Goal: Information Seeking & Learning: Check status

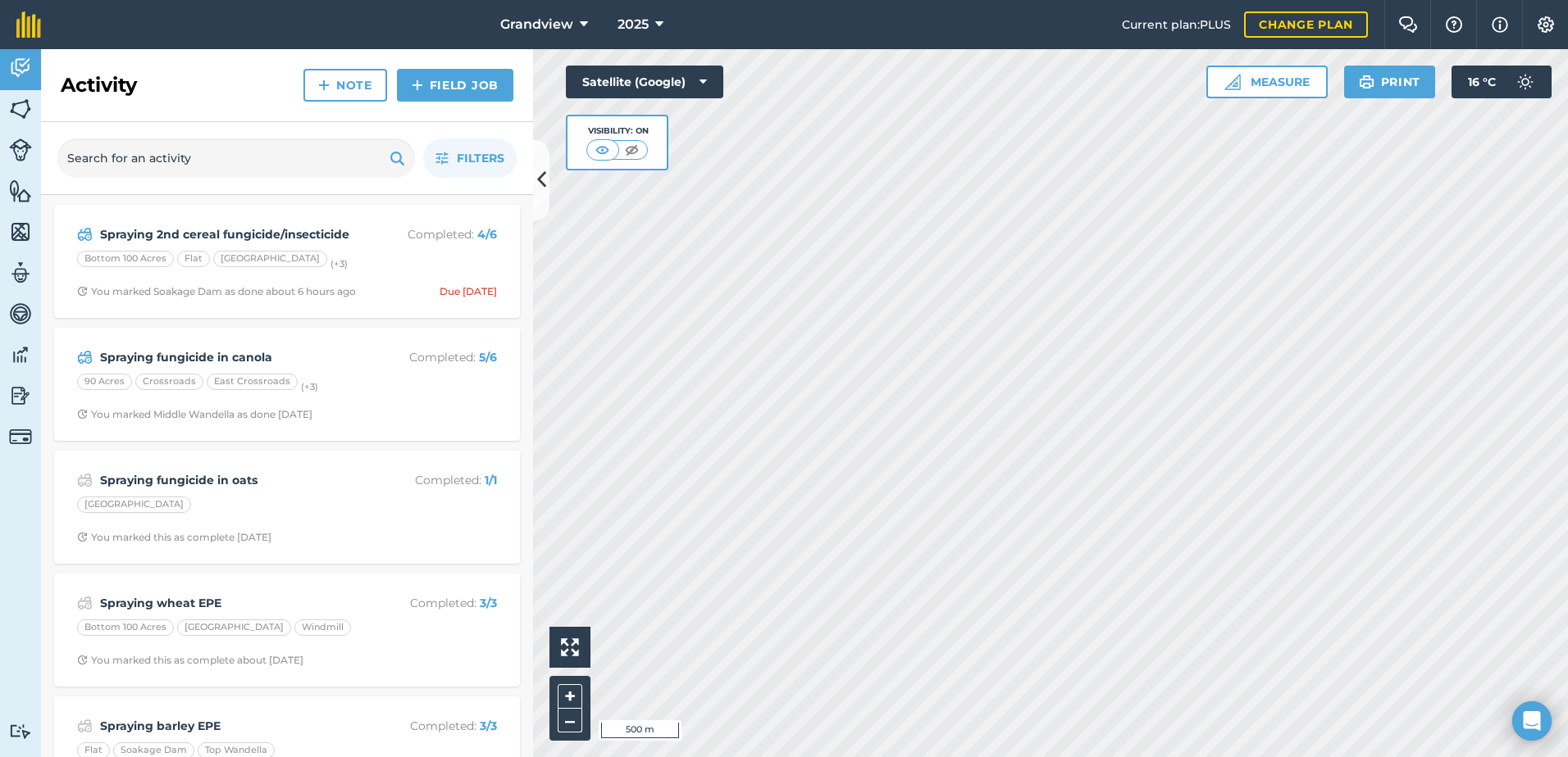
click at [30, 599] on div "Activity Fields Livestock Features Maps Team Vehicles Data Reporting Billing Tu…" at bounding box center [20, 404] width 41 height 708
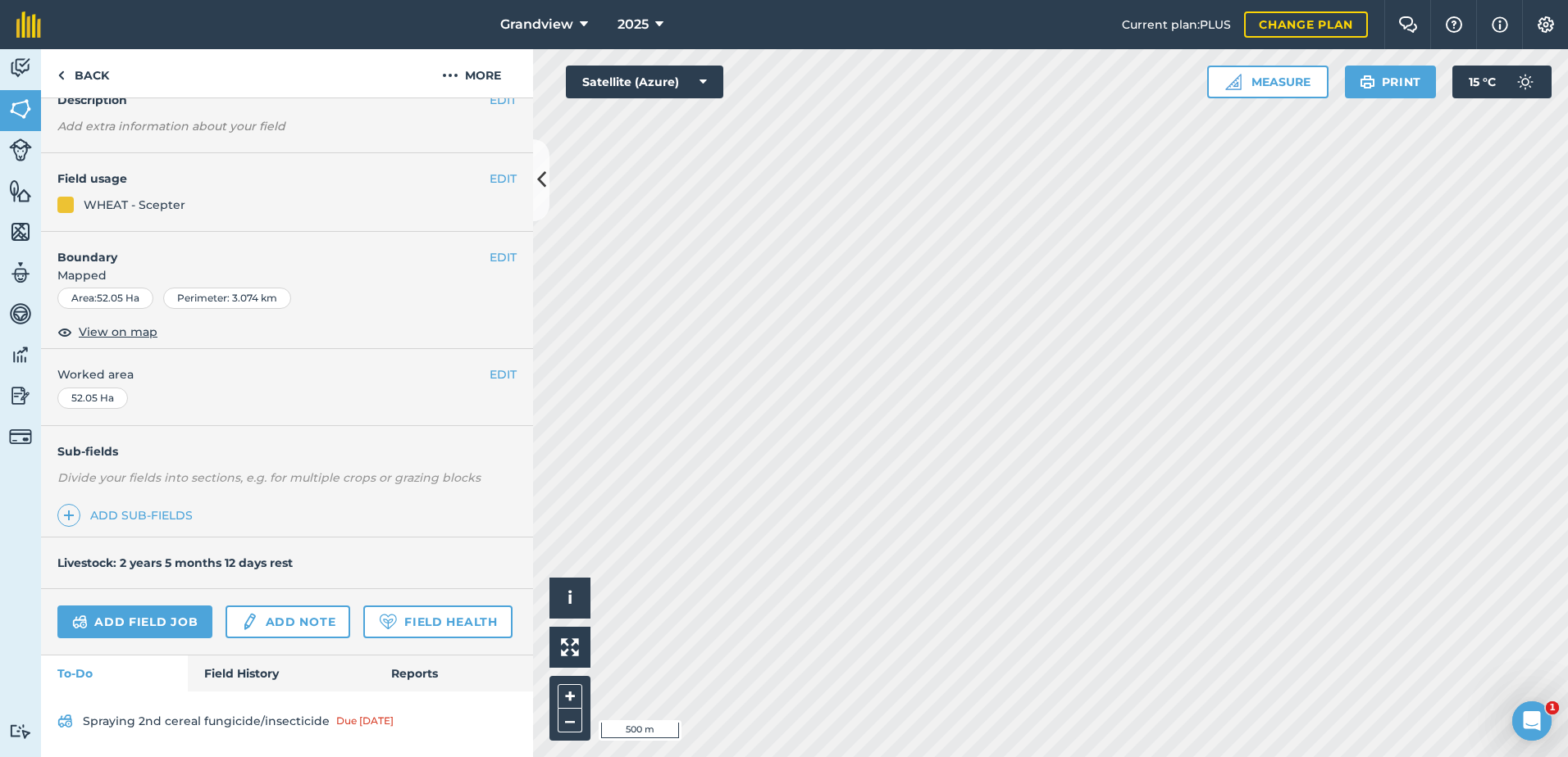
scroll to position [126, 0]
click at [265, 676] on link "Field History" at bounding box center [280, 673] width 186 height 36
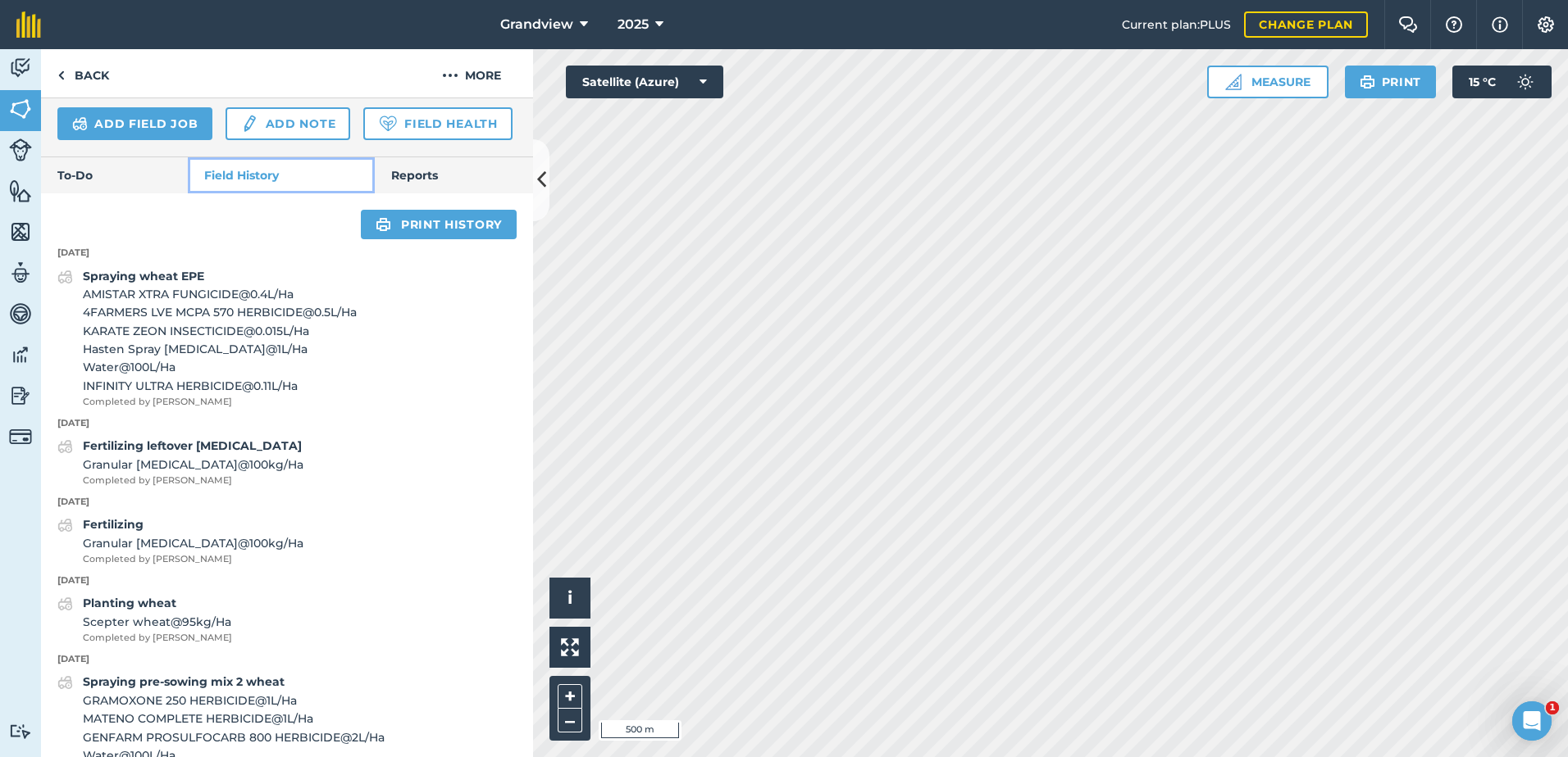
scroll to position [618, 0]
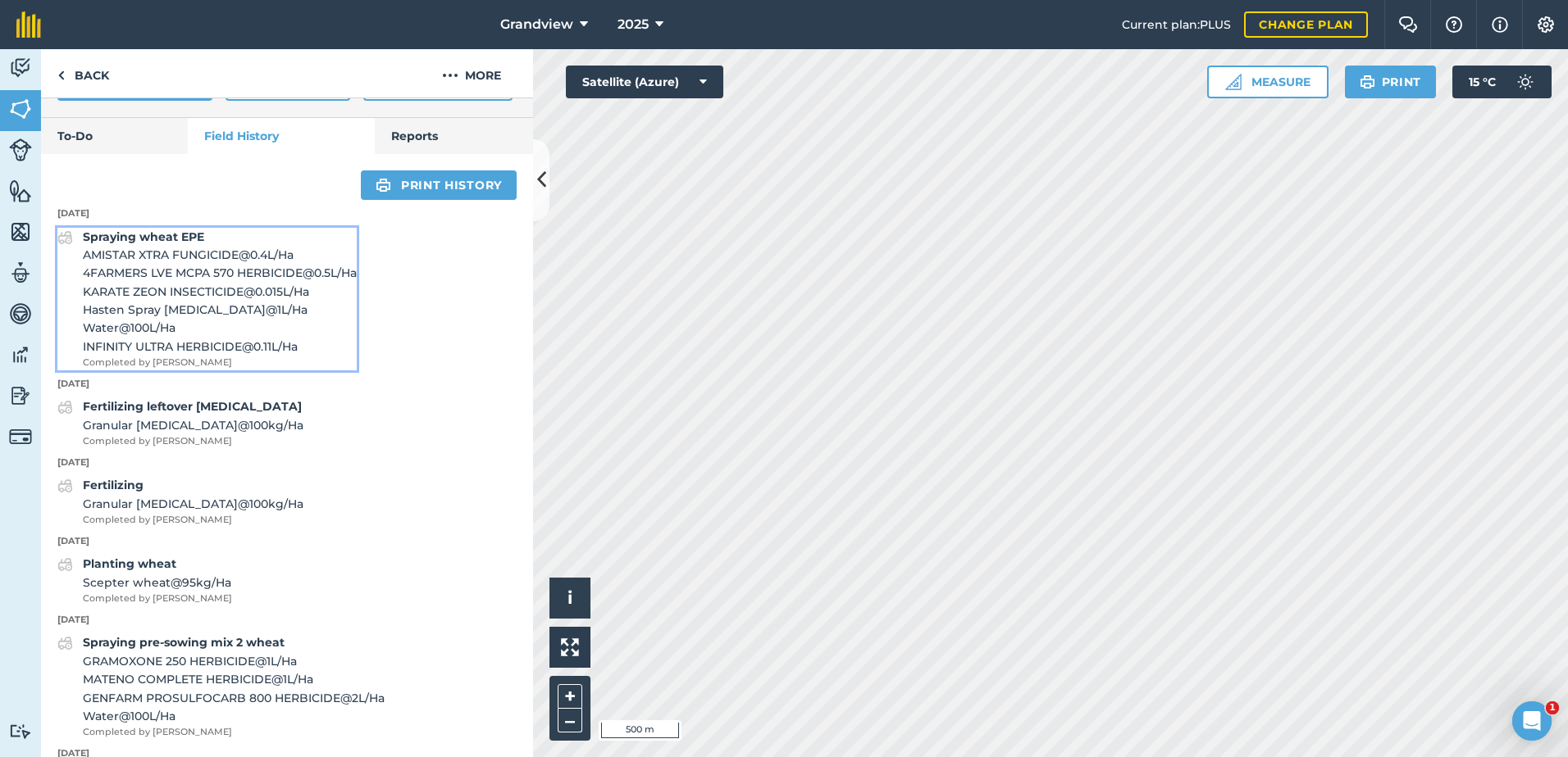
click at [172, 282] on span "4FARMERS LVE MCPA 570 HERBICIDE @ 0.5 L / Ha" at bounding box center [220, 273] width 274 height 18
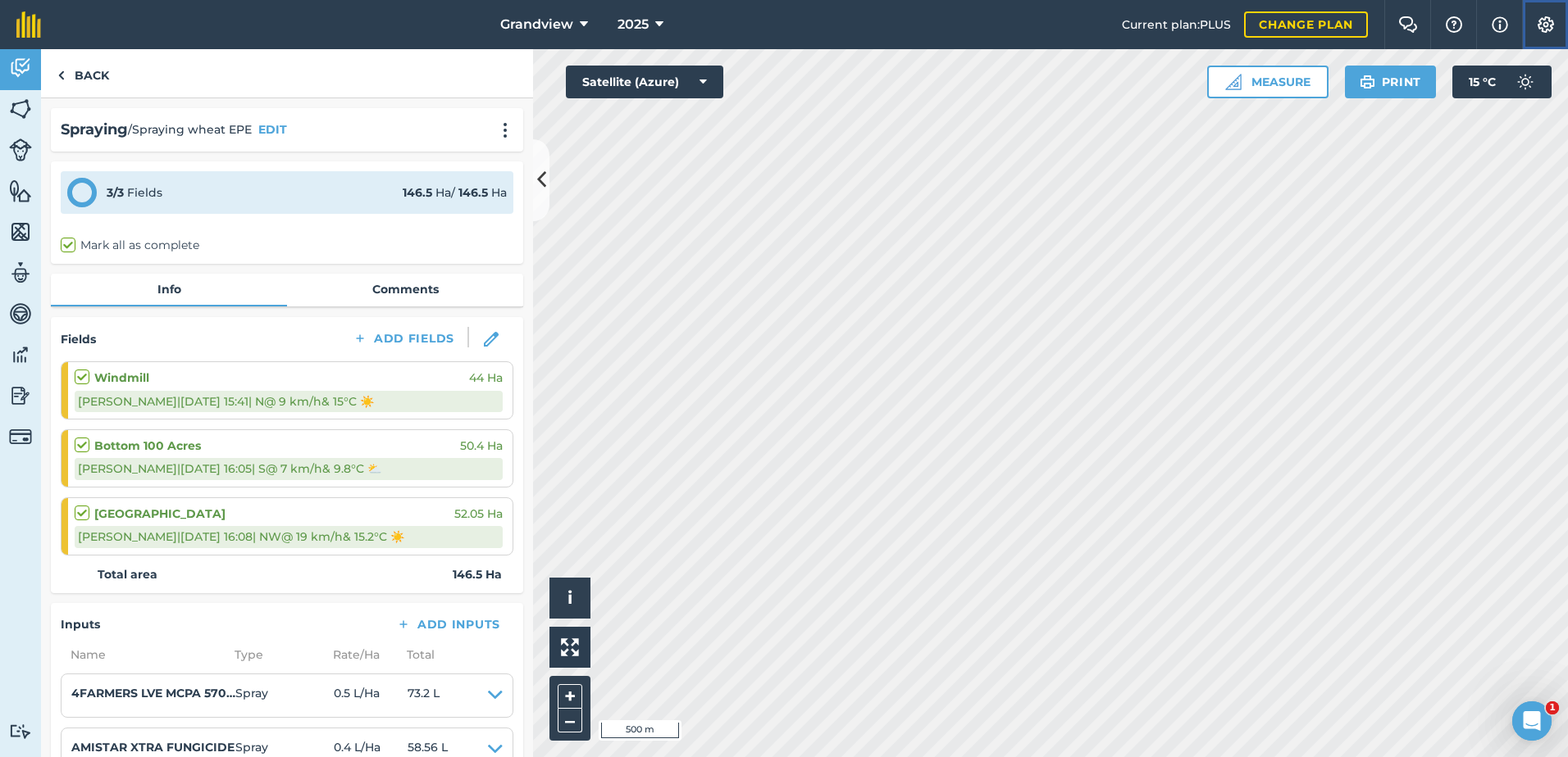
click at [1543, 19] on img at bounding box center [1546, 25] width 19 height 17
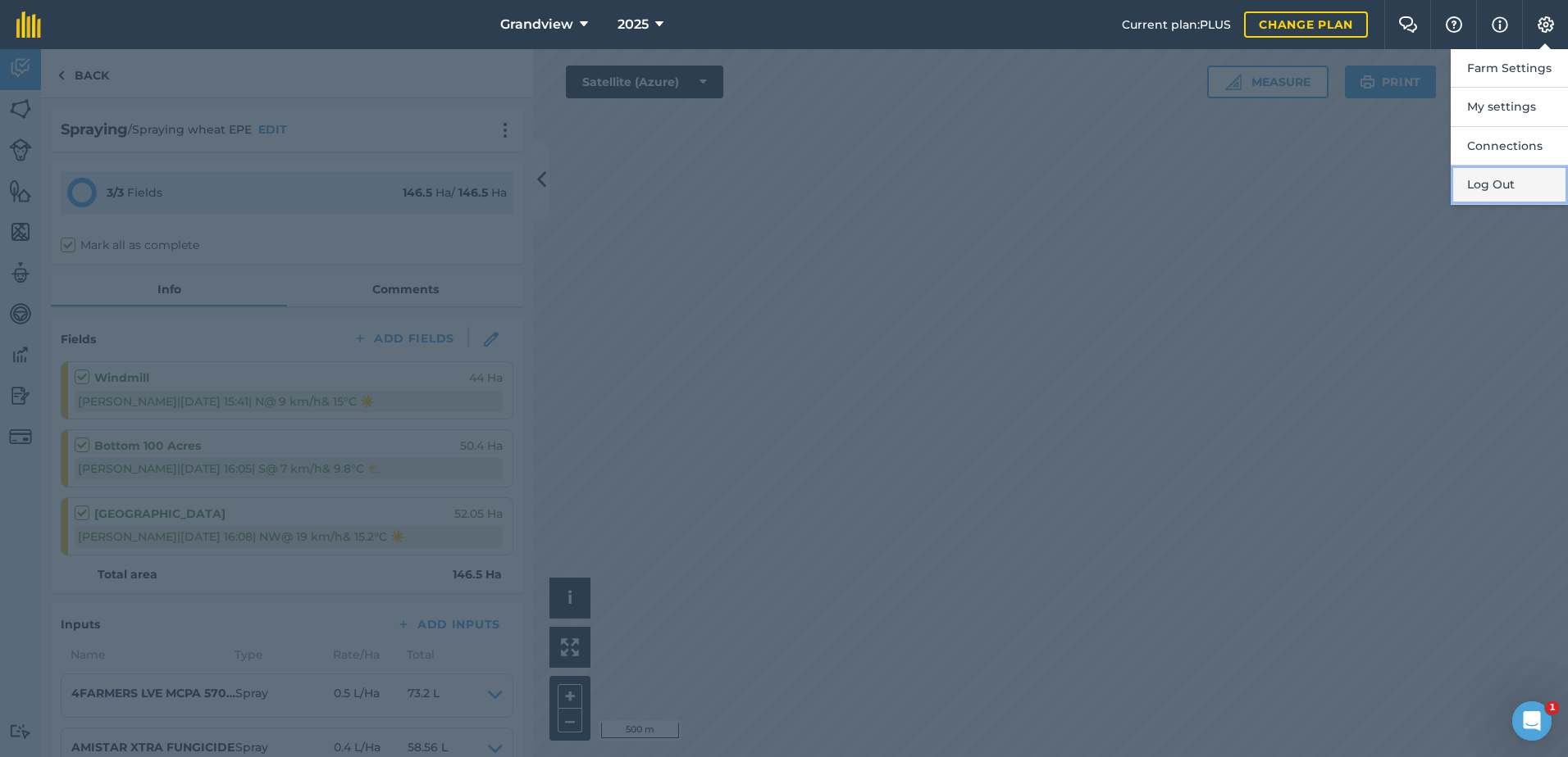
click at [1489, 181] on button "Log Out" at bounding box center [1509, 185] width 118 height 39
